Goal: Information Seeking & Learning: Learn about a topic

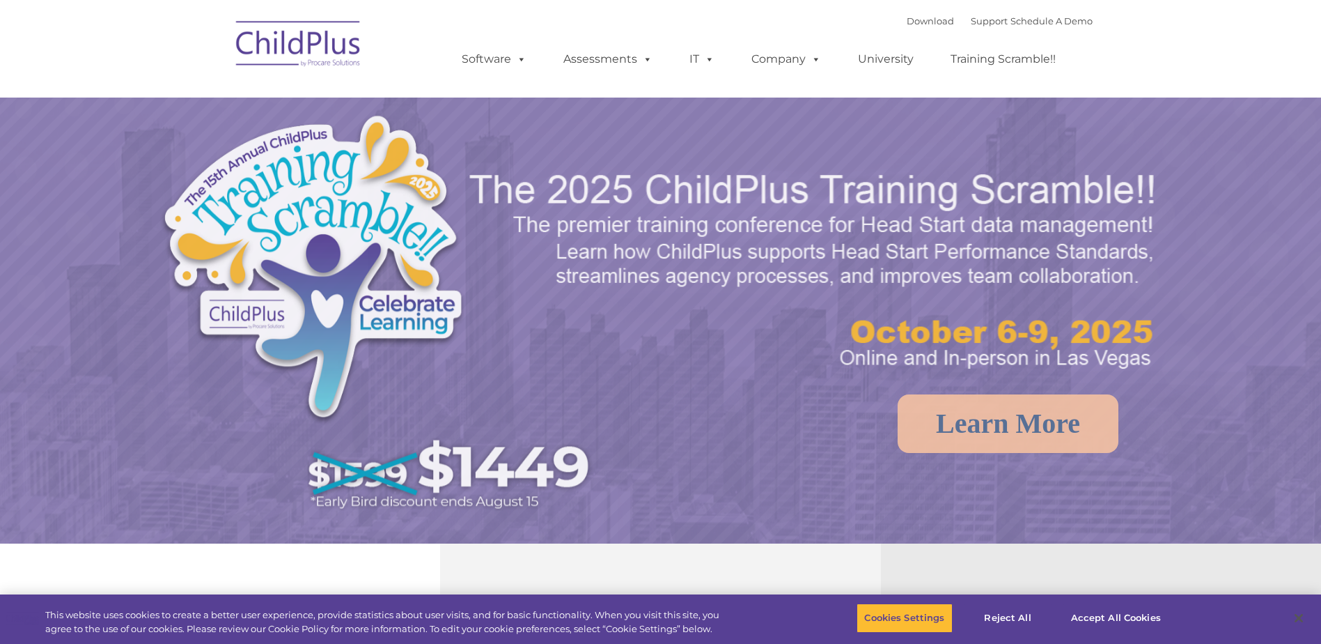
select select "MEDIUM"
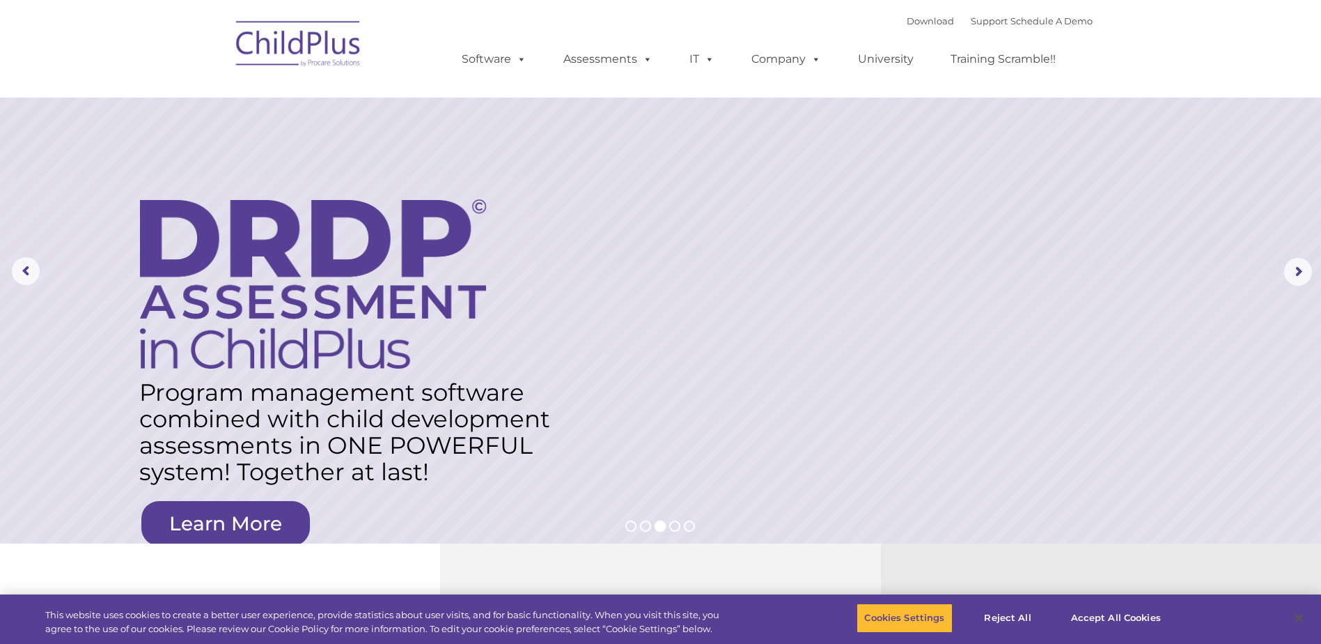
click at [290, 43] on img at bounding box center [298, 46] width 139 height 70
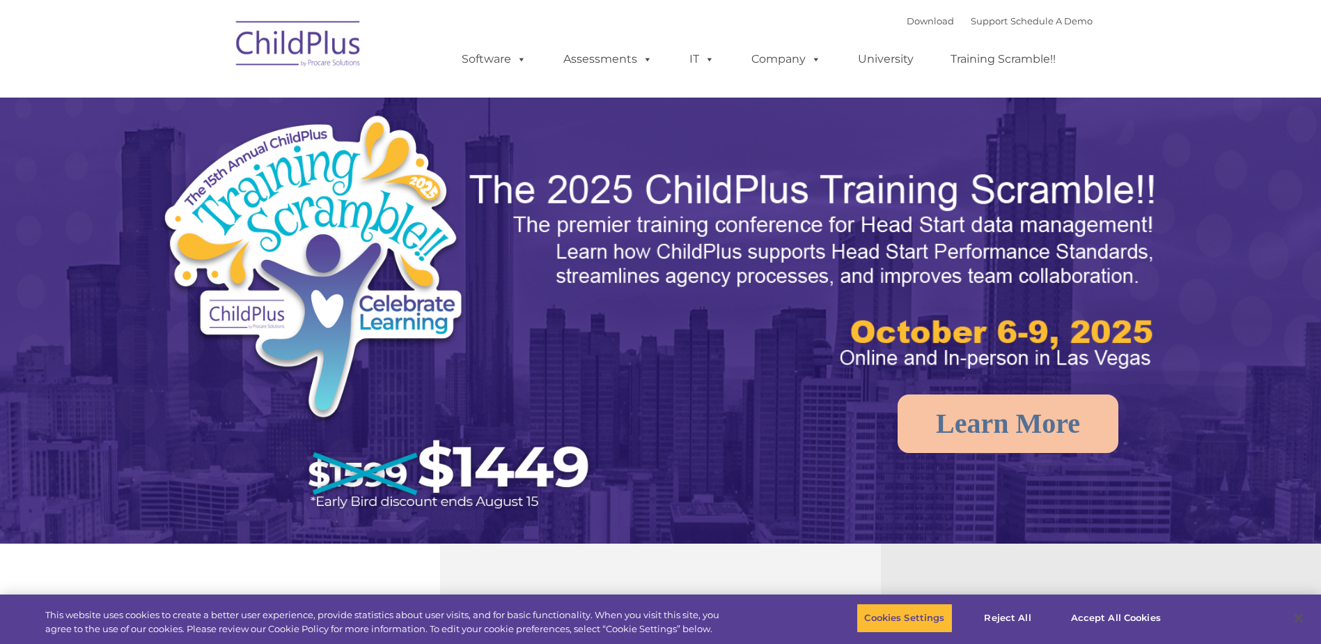
select select "MEDIUM"
click at [1087, 619] on button "Accept All Cookies" at bounding box center [1116, 617] width 105 height 29
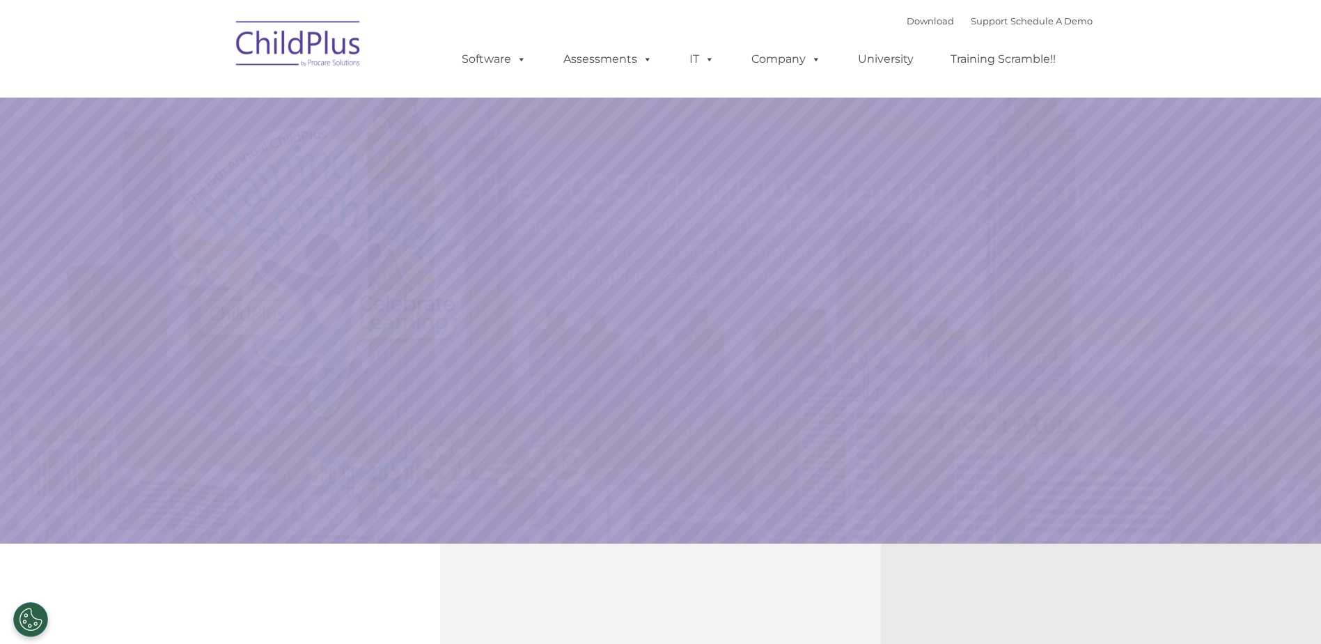
select select "MEDIUM"
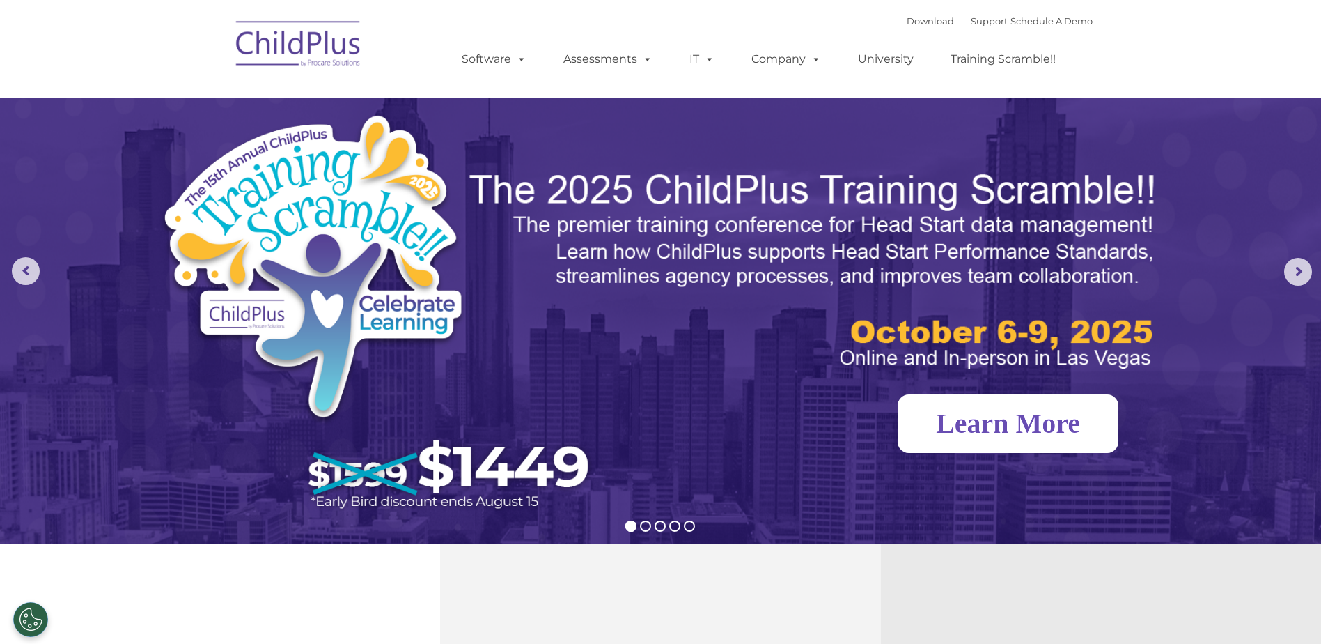
click at [1023, 424] on link "Learn More" at bounding box center [1008, 423] width 221 height 59
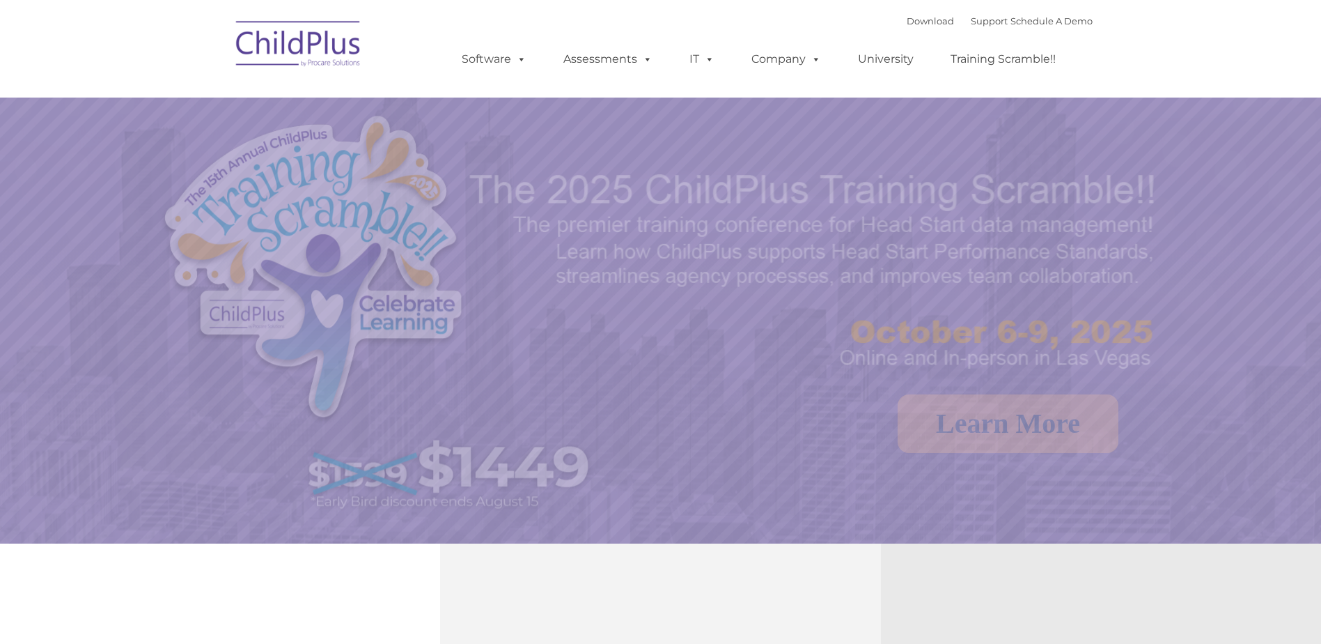
select select "MEDIUM"
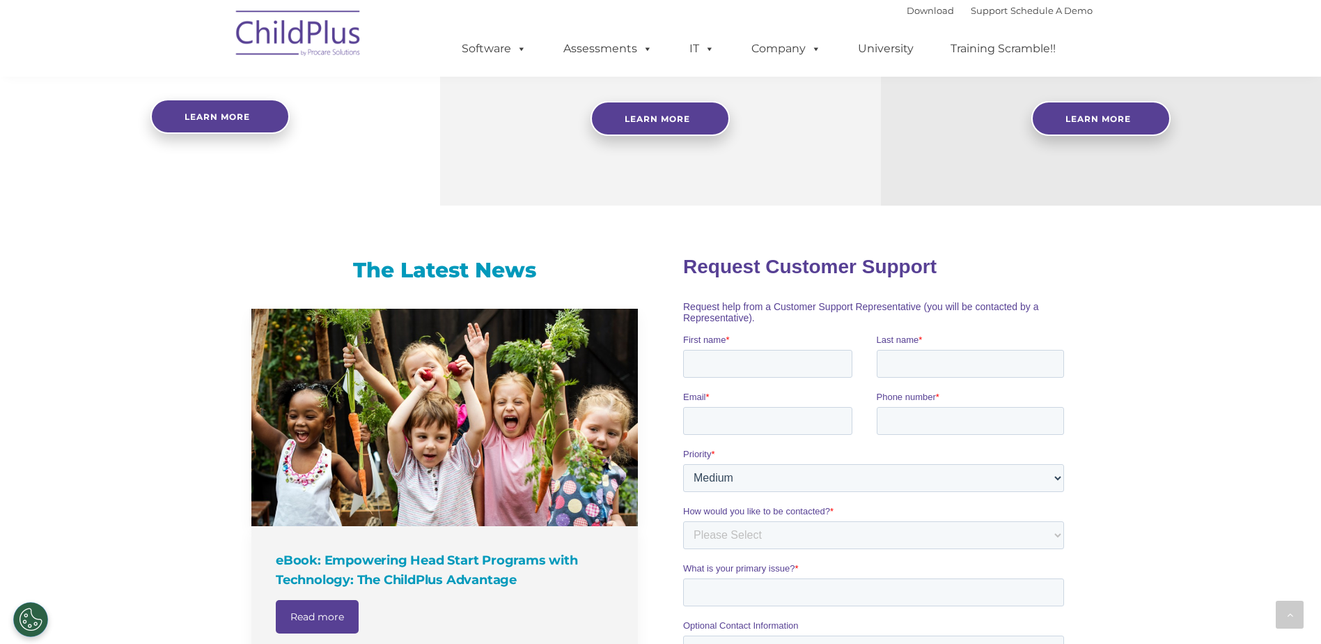
scroll to position [596, 0]
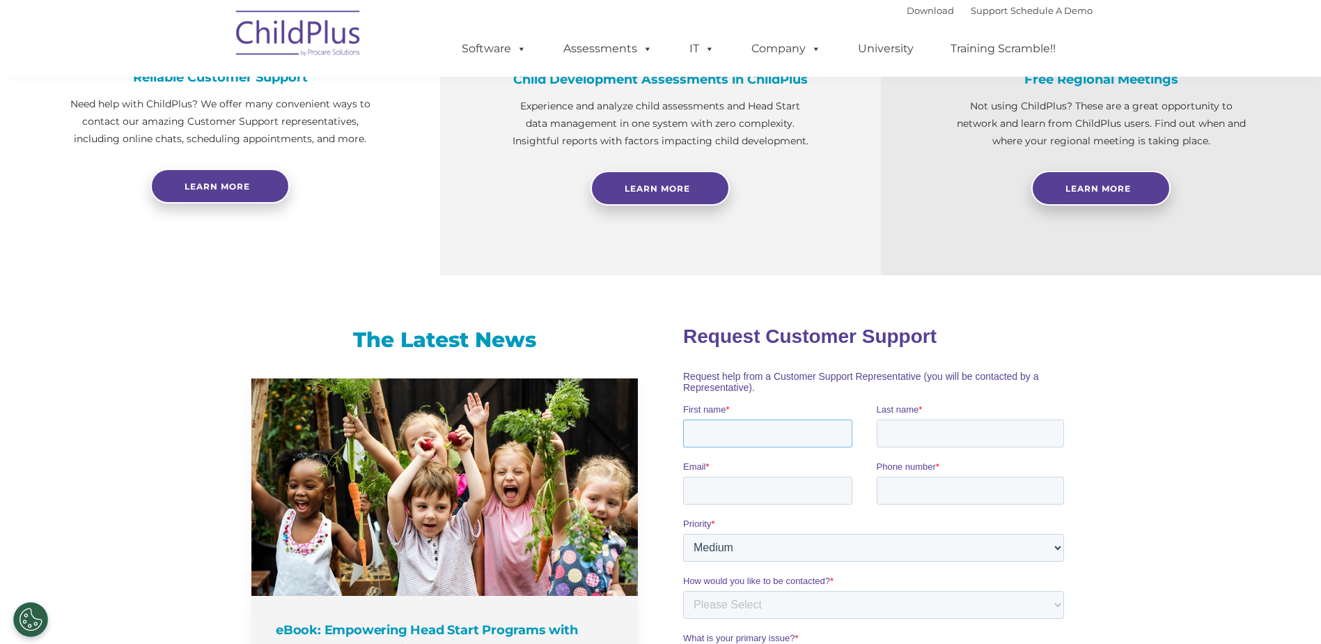
click at [735, 432] on input "First name *" at bounding box center [767, 433] width 169 height 28
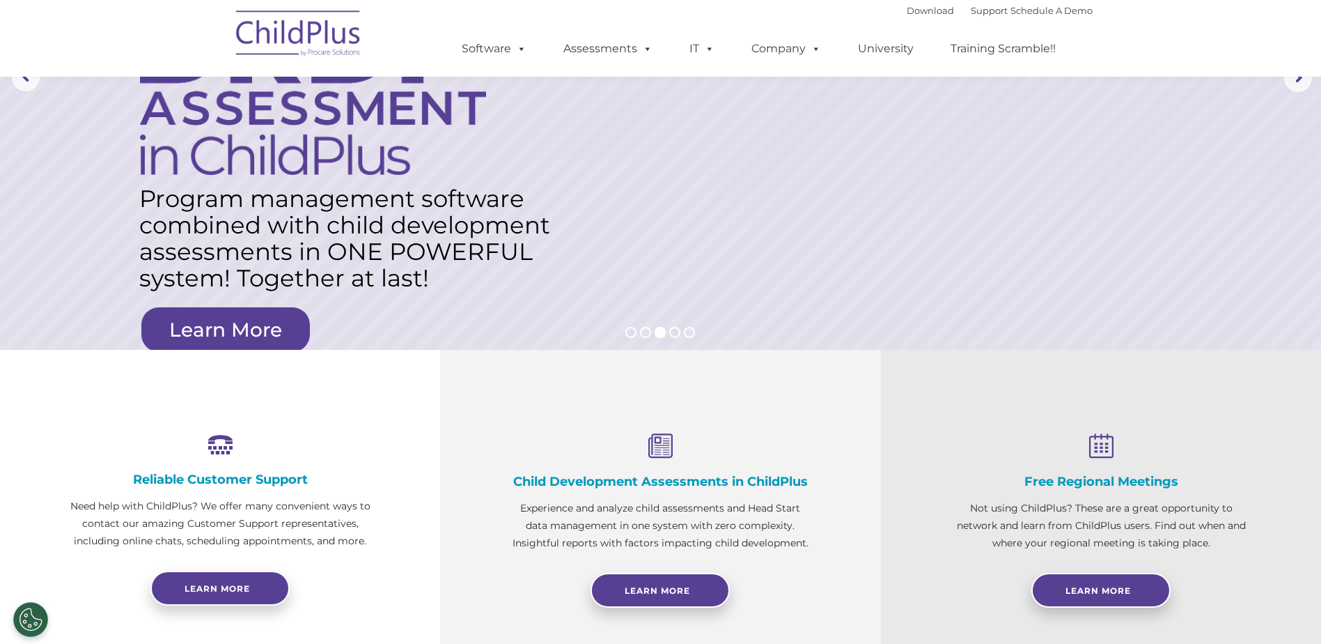
scroll to position [180, 0]
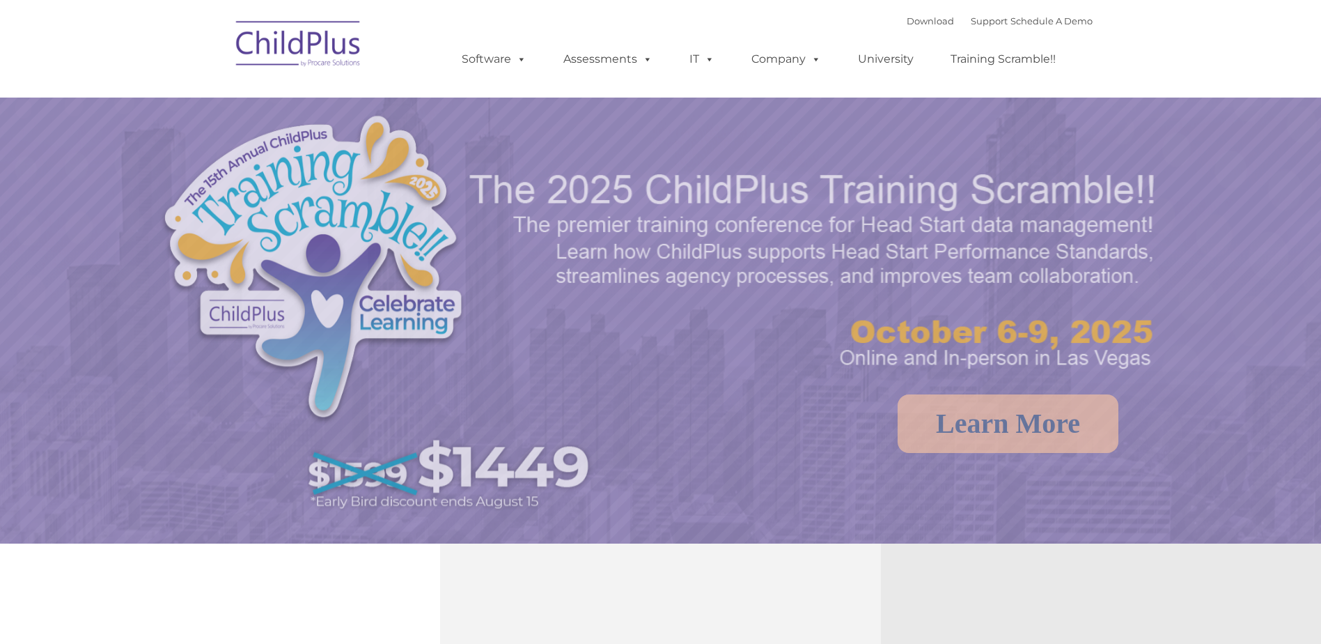
select select "MEDIUM"
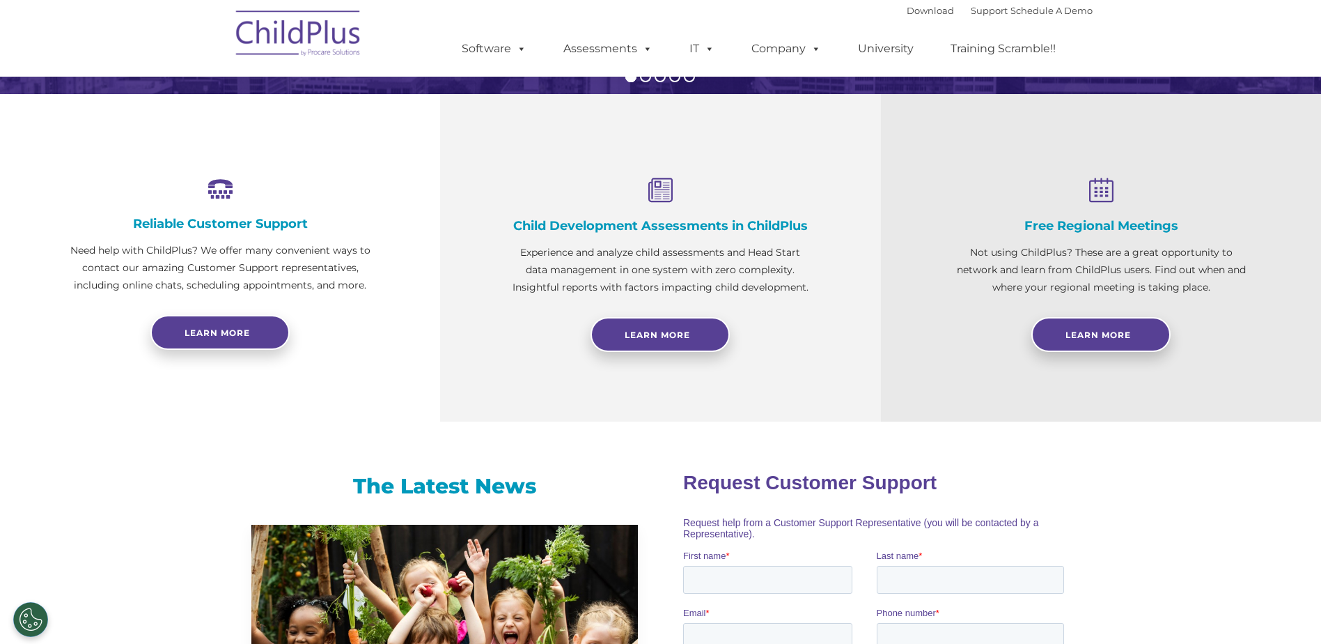
scroll to position [454, 0]
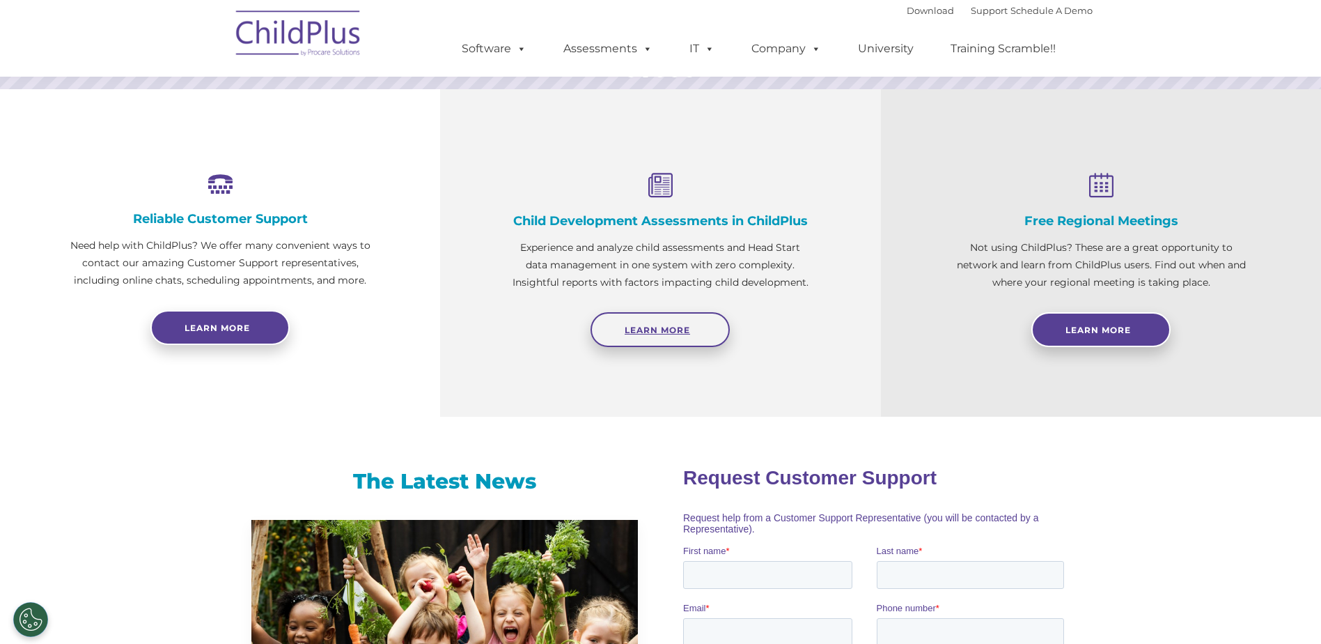
click at [674, 325] on span "Learn More" at bounding box center [657, 330] width 65 height 10
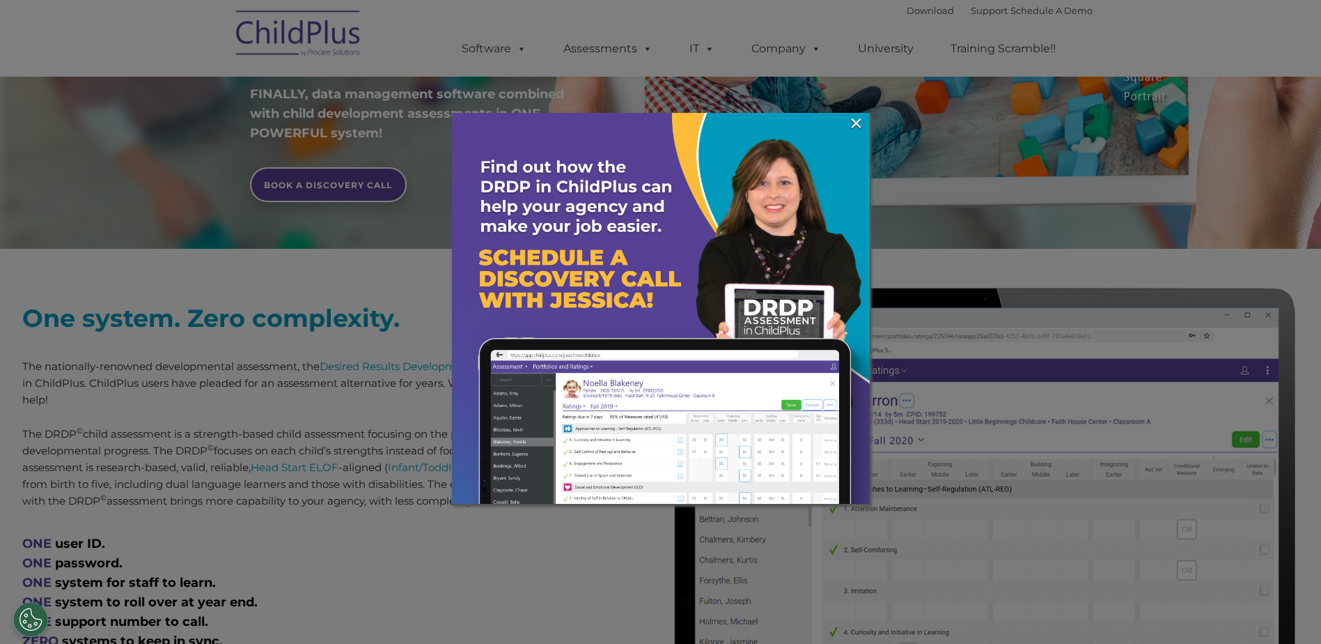
scroll to position [348, 0]
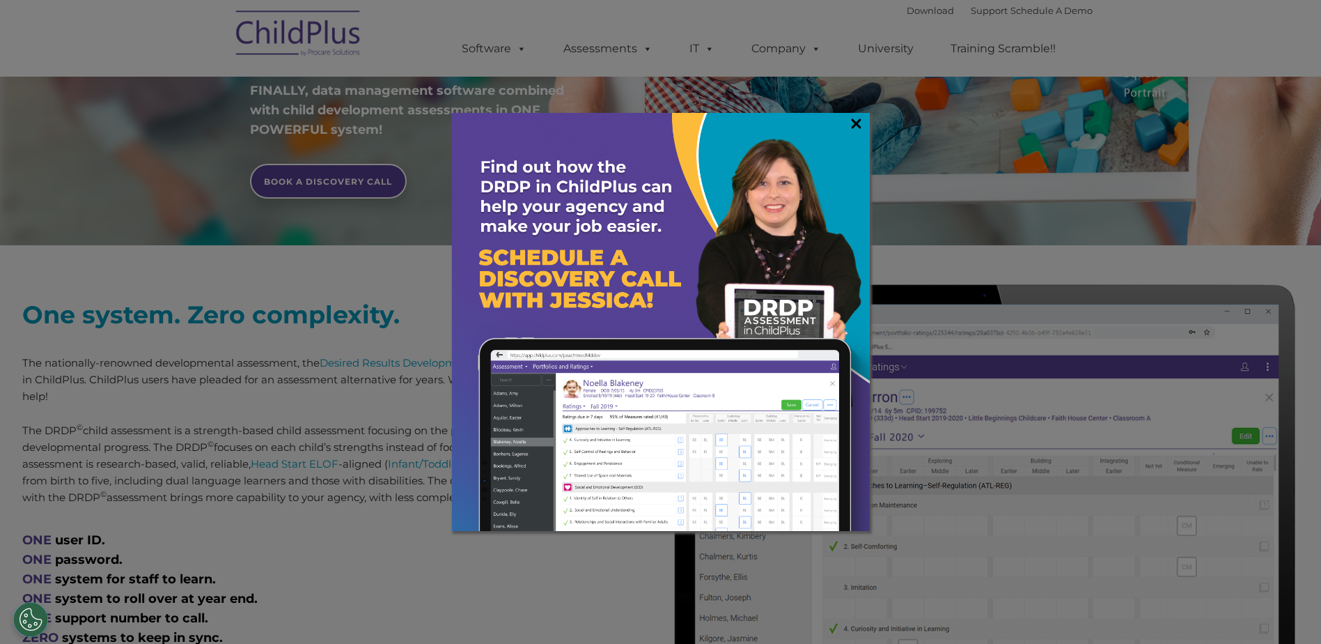
click at [854, 118] on link "×" at bounding box center [856, 123] width 16 height 14
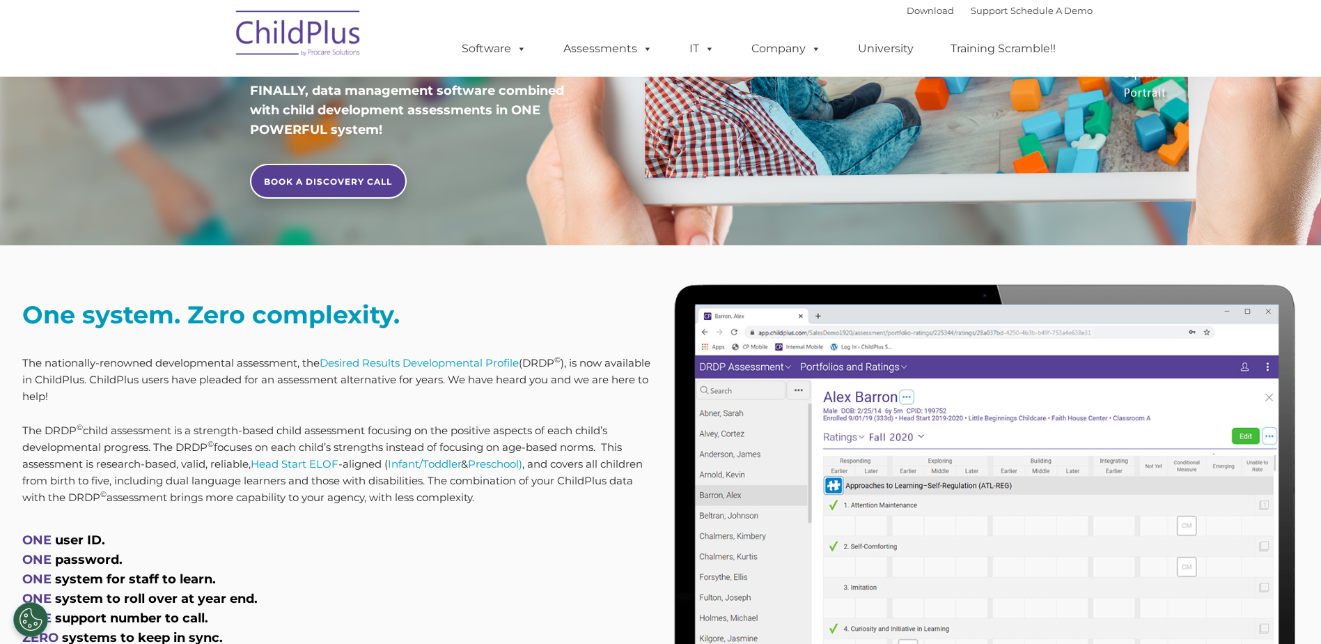
click at [1205, 30] on nav "Download Support | Schedule A Demo  MENU MENU Software ChildPlus: The original…" at bounding box center [660, 38] width 1321 height 77
